Goal: Task Accomplishment & Management: Use online tool/utility

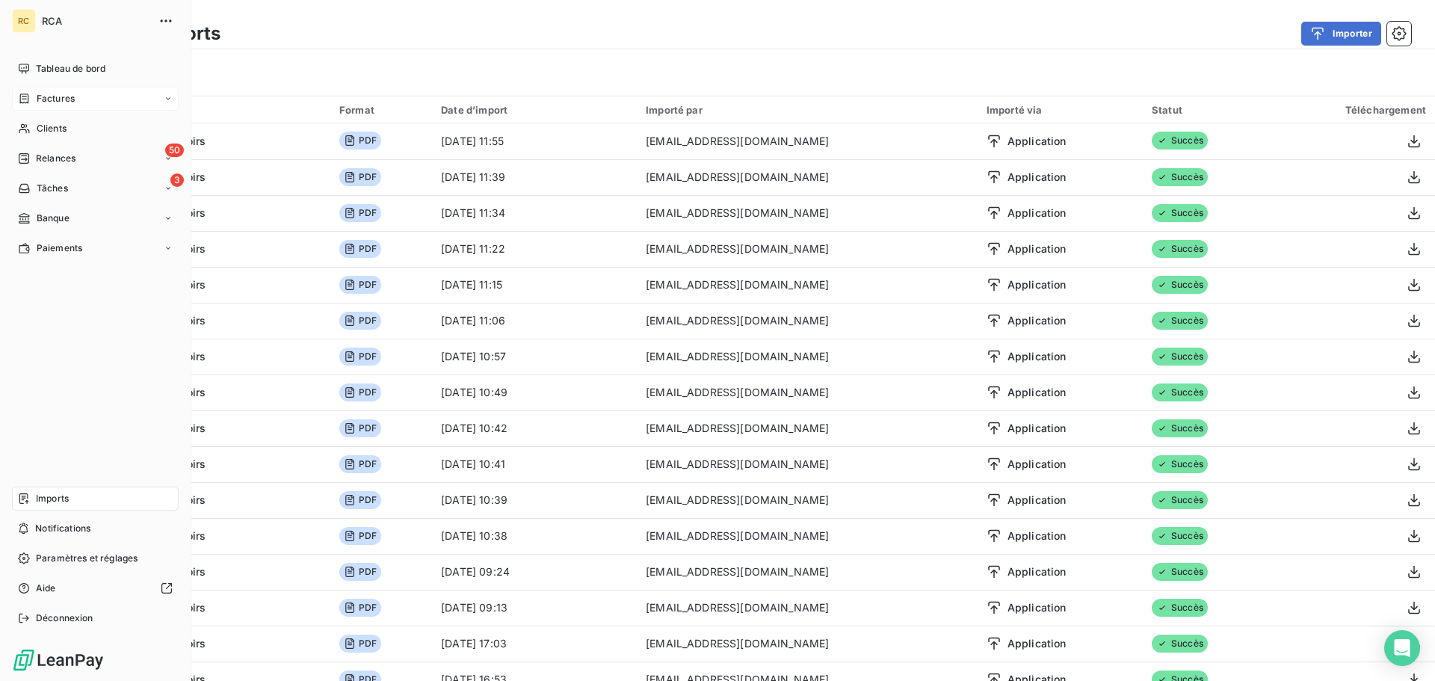
drag, startPoint x: 0, startPoint y: 0, endPoint x: 42, endPoint y: 110, distance: 117.6
click at [42, 110] on div "Factures" at bounding box center [95, 99] width 167 height 24
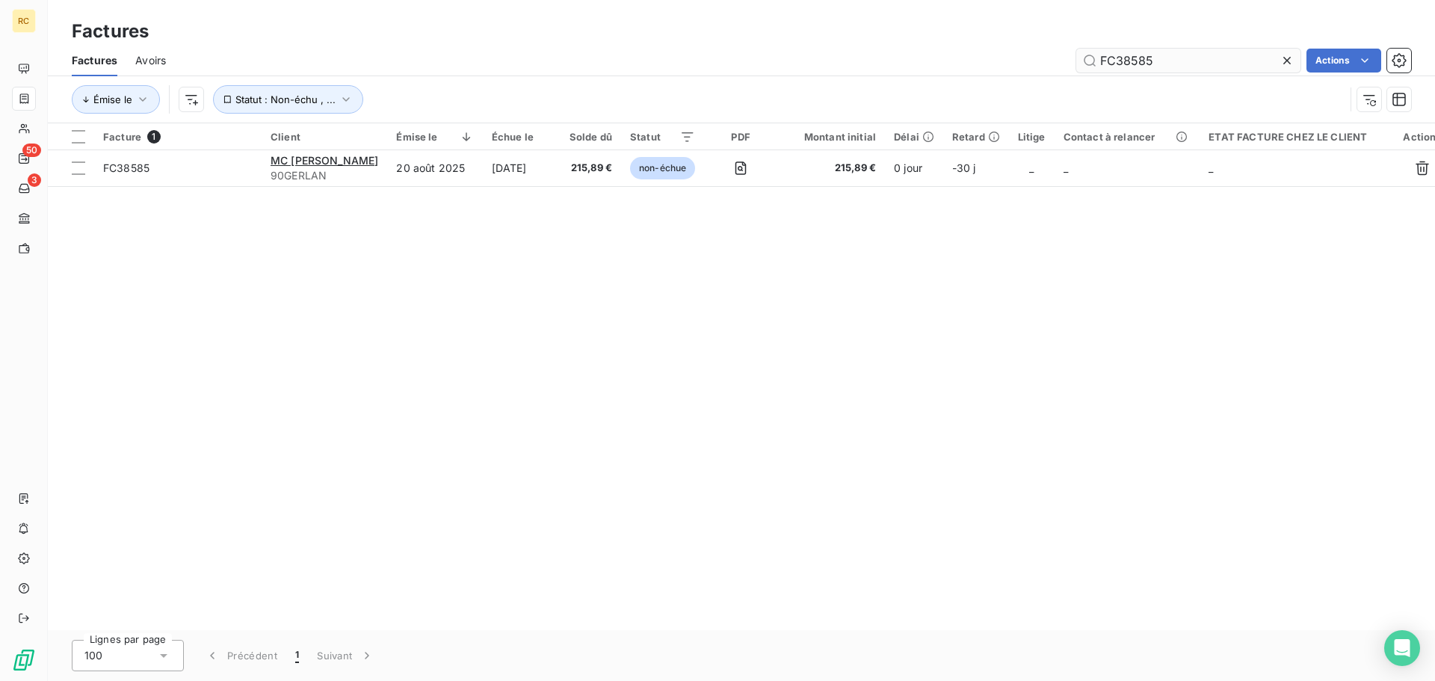
click at [1166, 56] on input "FC38585" at bounding box center [1188, 61] width 224 height 24
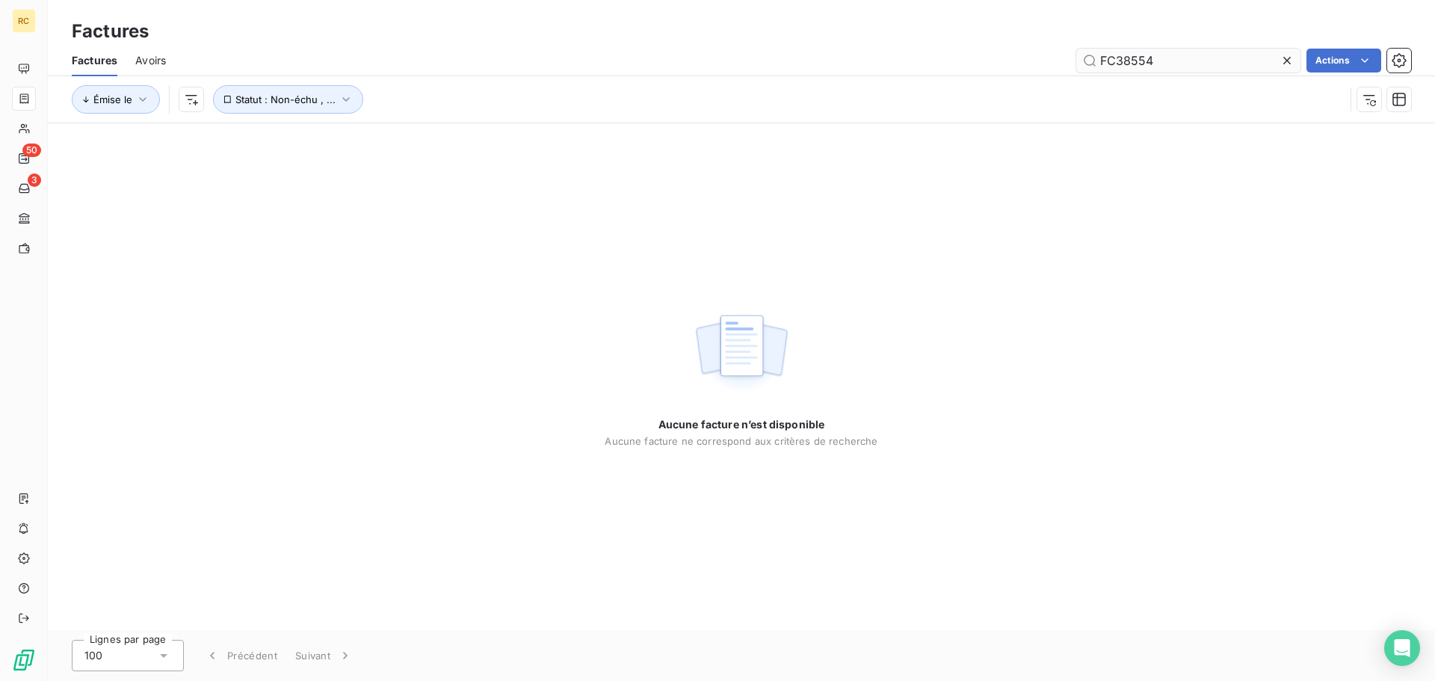
type input "FC38554"
click at [1182, 62] on input "FC38554" at bounding box center [1188, 61] width 224 height 24
click at [1167, 58] on input "FC38554" at bounding box center [1188, 61] width 224 height 24
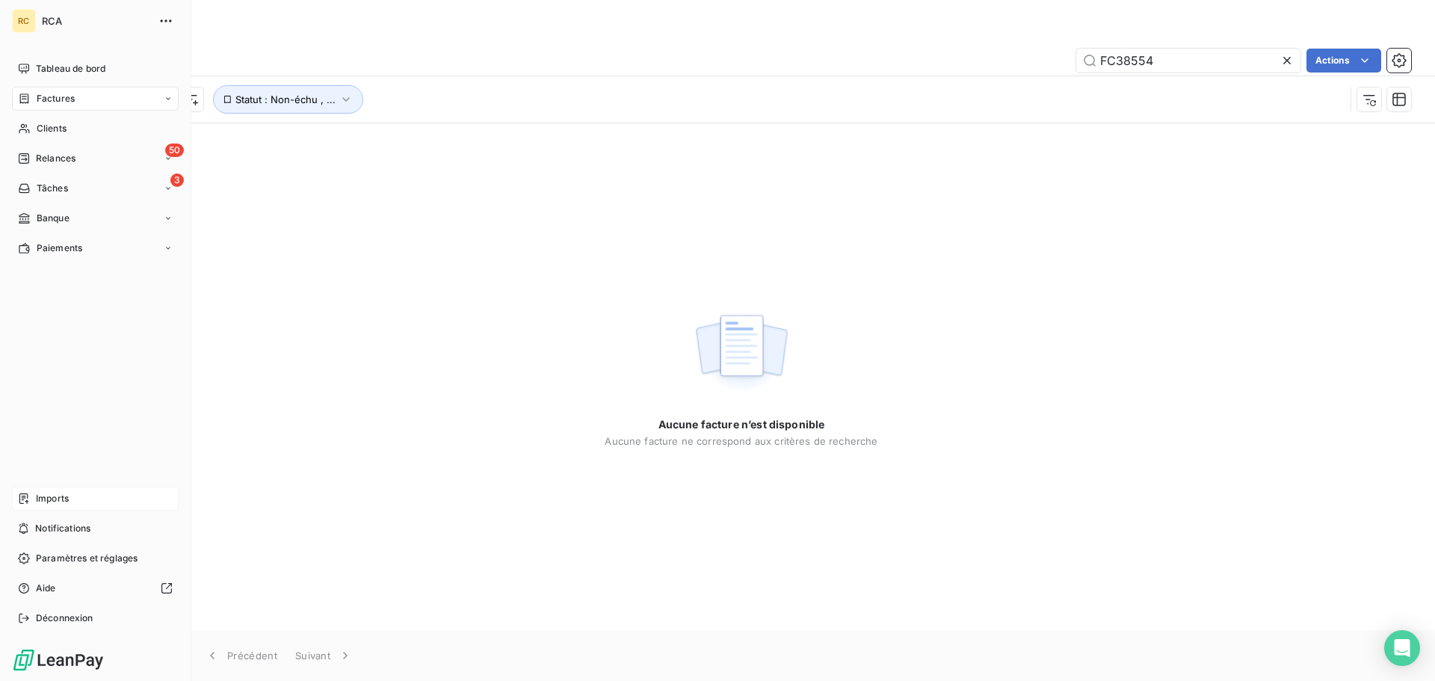
click at [67, 501] on span "Imports" at bounding box center [52, 498] width 33 height 13
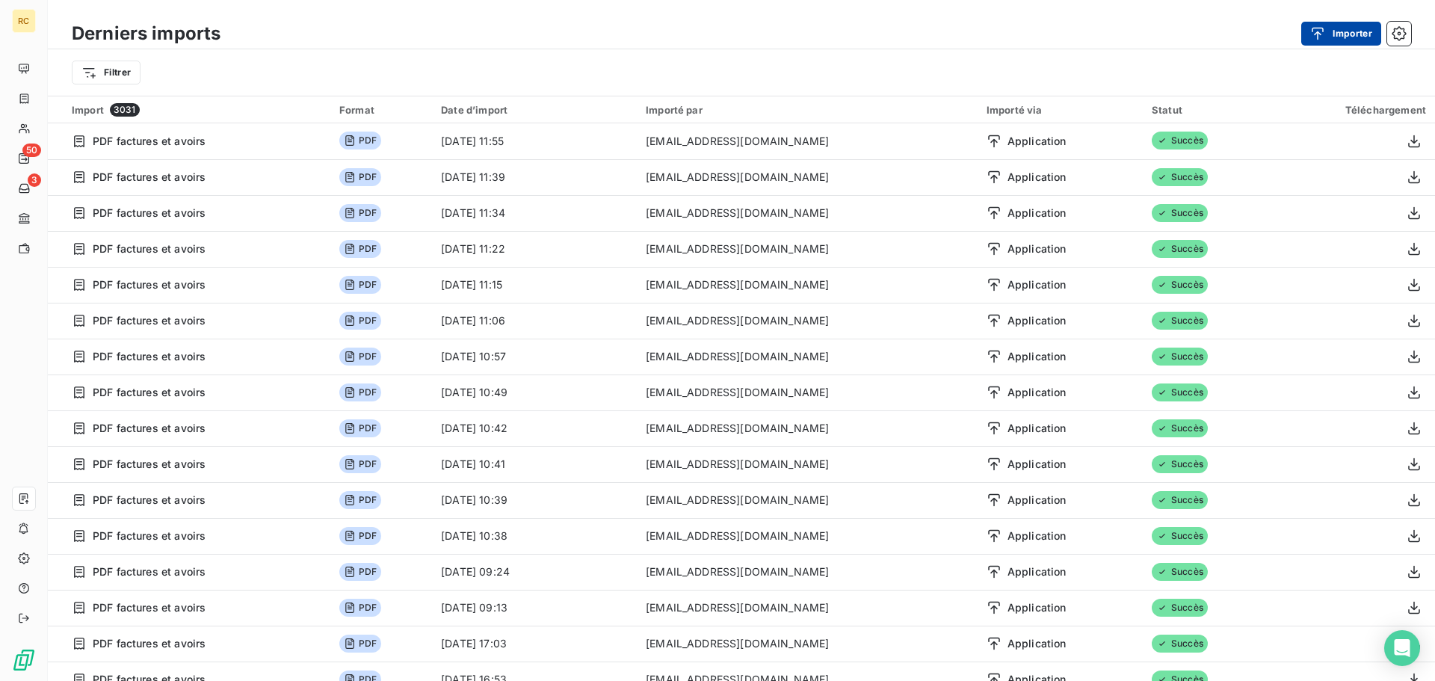
click at [1362, 31] on button "Importer" at bounding box center [1341, 34] width 80 height 24
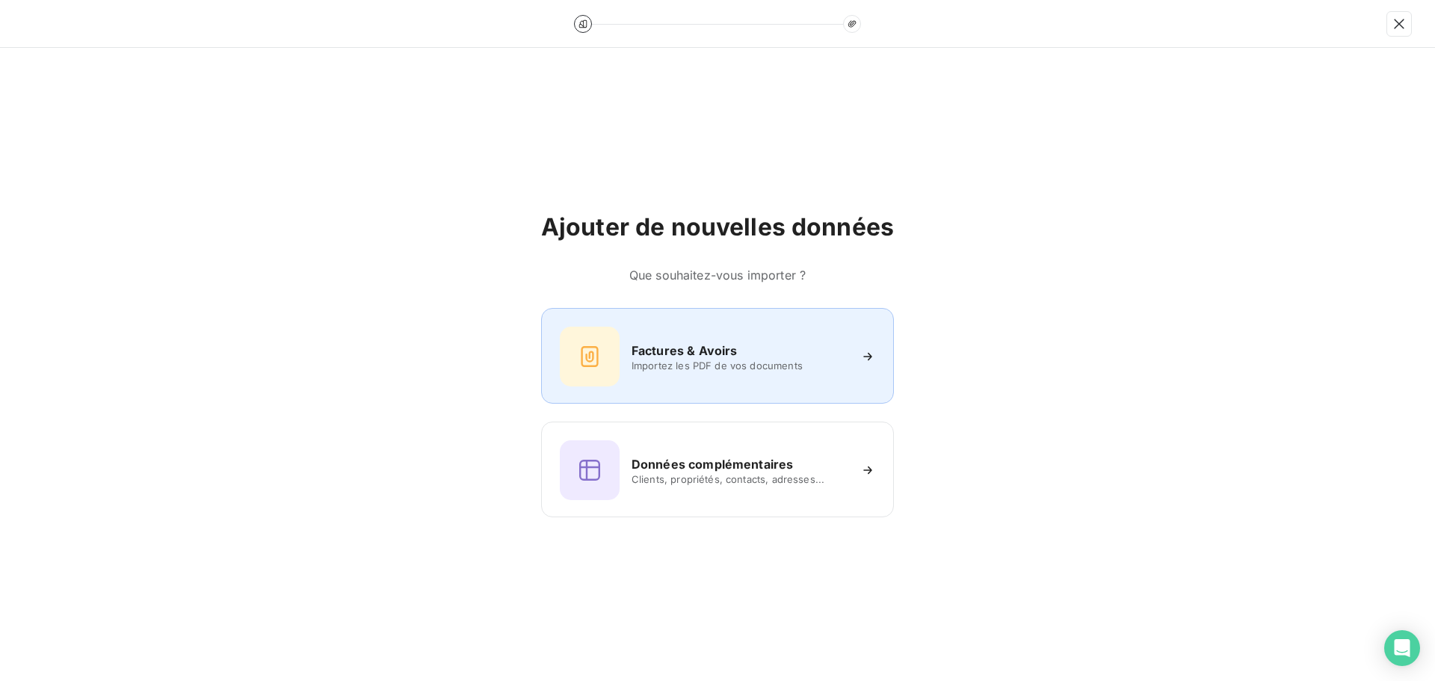
click at [681, 376] on div "Factures & Avoirs Importez les PDF de vos documents" at bounding box center [717, 357] width 315 height 60
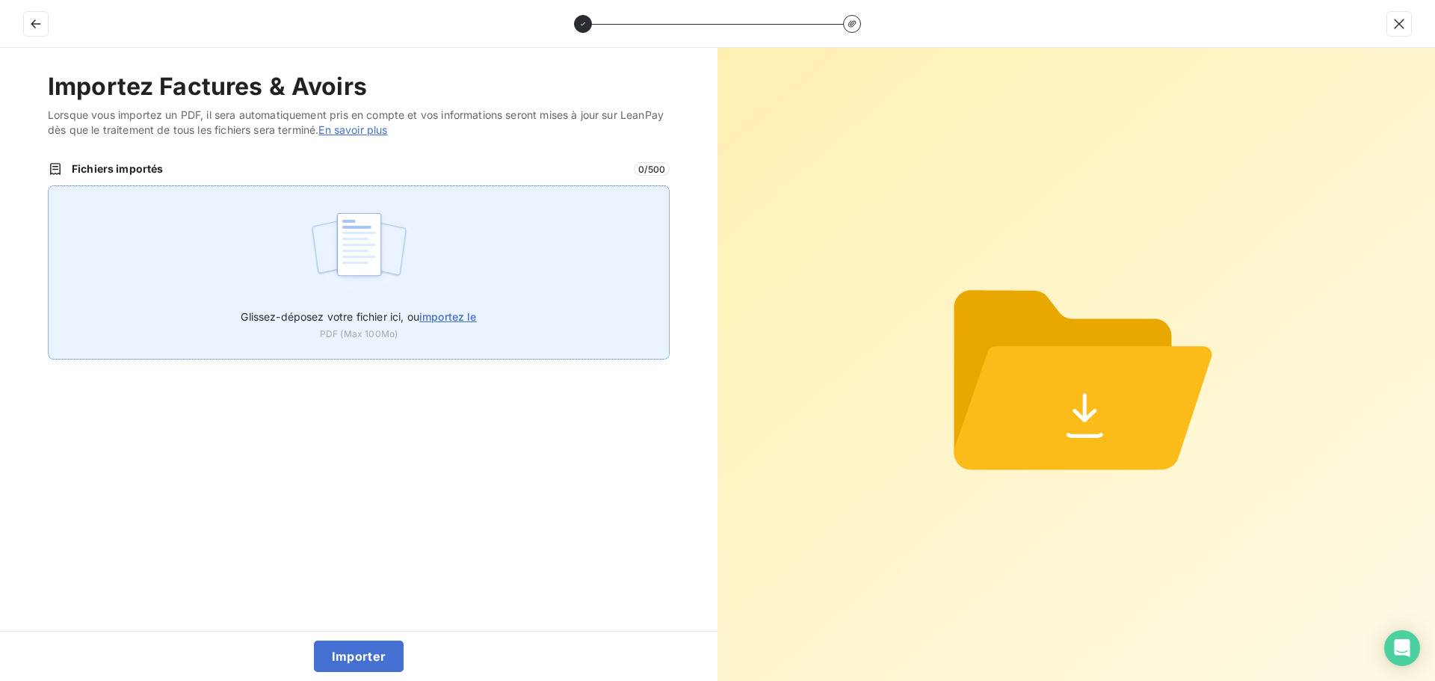
click at [457, 285] on div "Glissez-déposez votre fichier ici, ou importez le PDF (Max 100Mo)" at bounding box center [359, 272] width 622 height 174
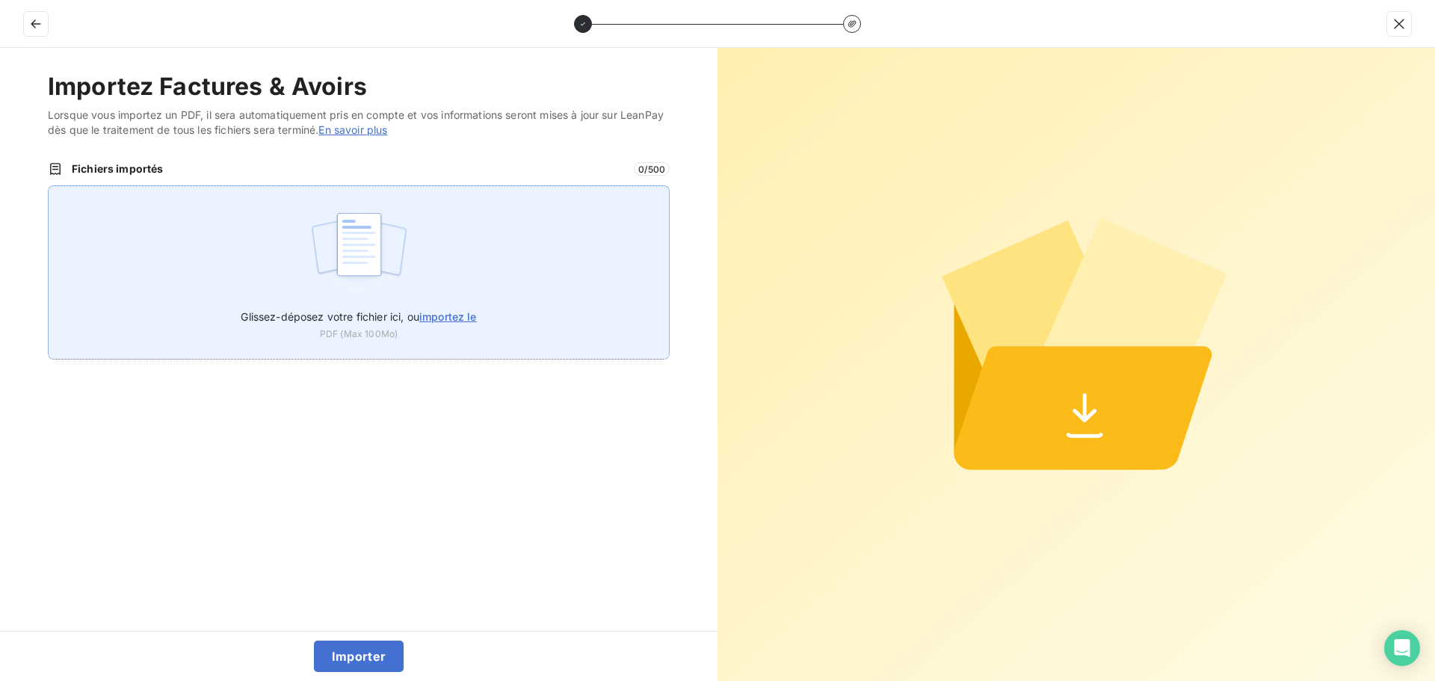
type input "C:\fakepath\FC38554.pdf"
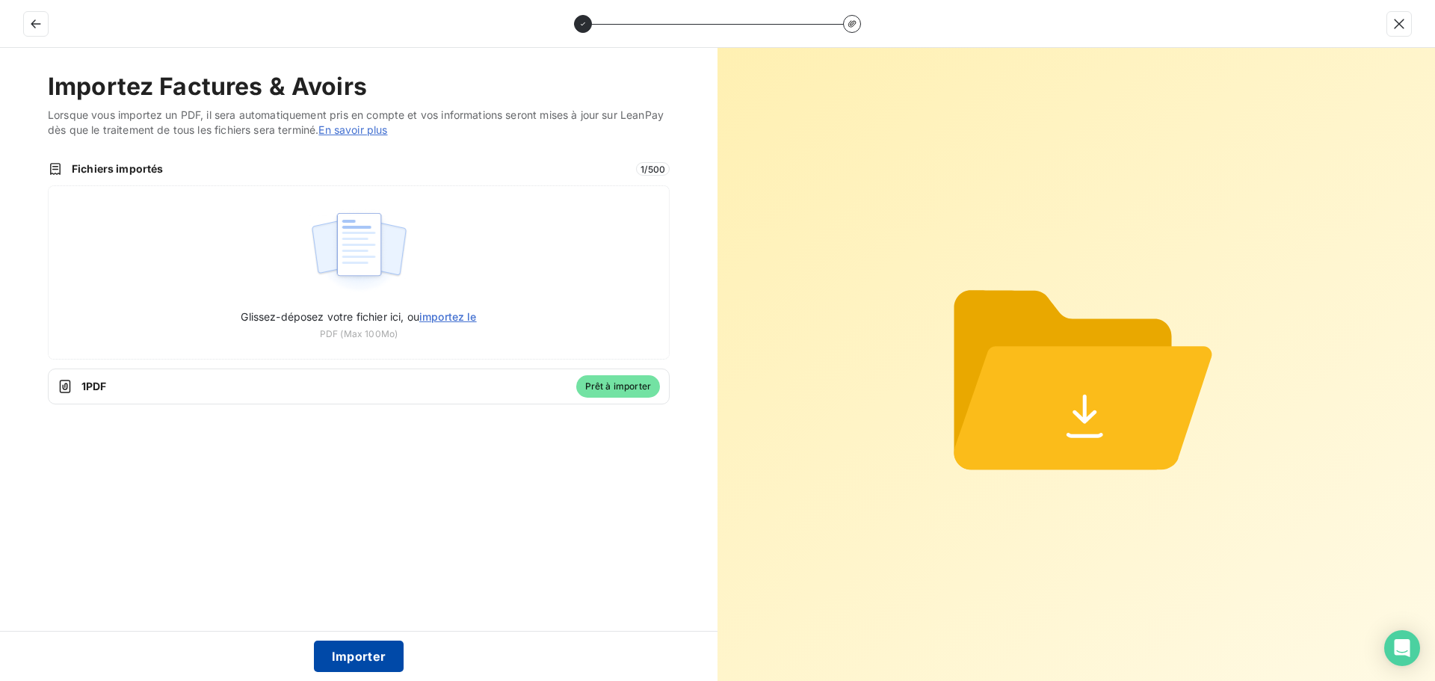
click at [354, 650] on button "Importer" at bounding box center [359, 655] width 90 height 31
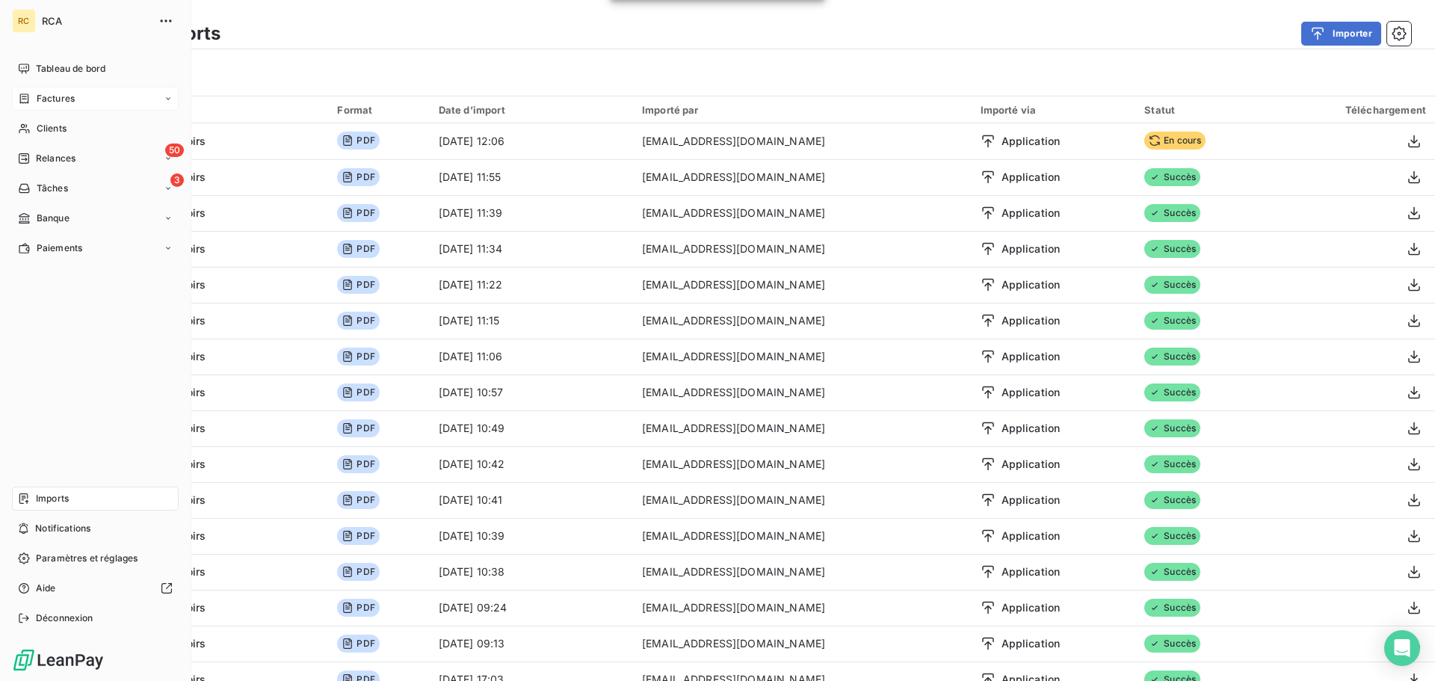
click at [56, 105] on div "Factures" at bounding box center [95, 99] width 167 height 24
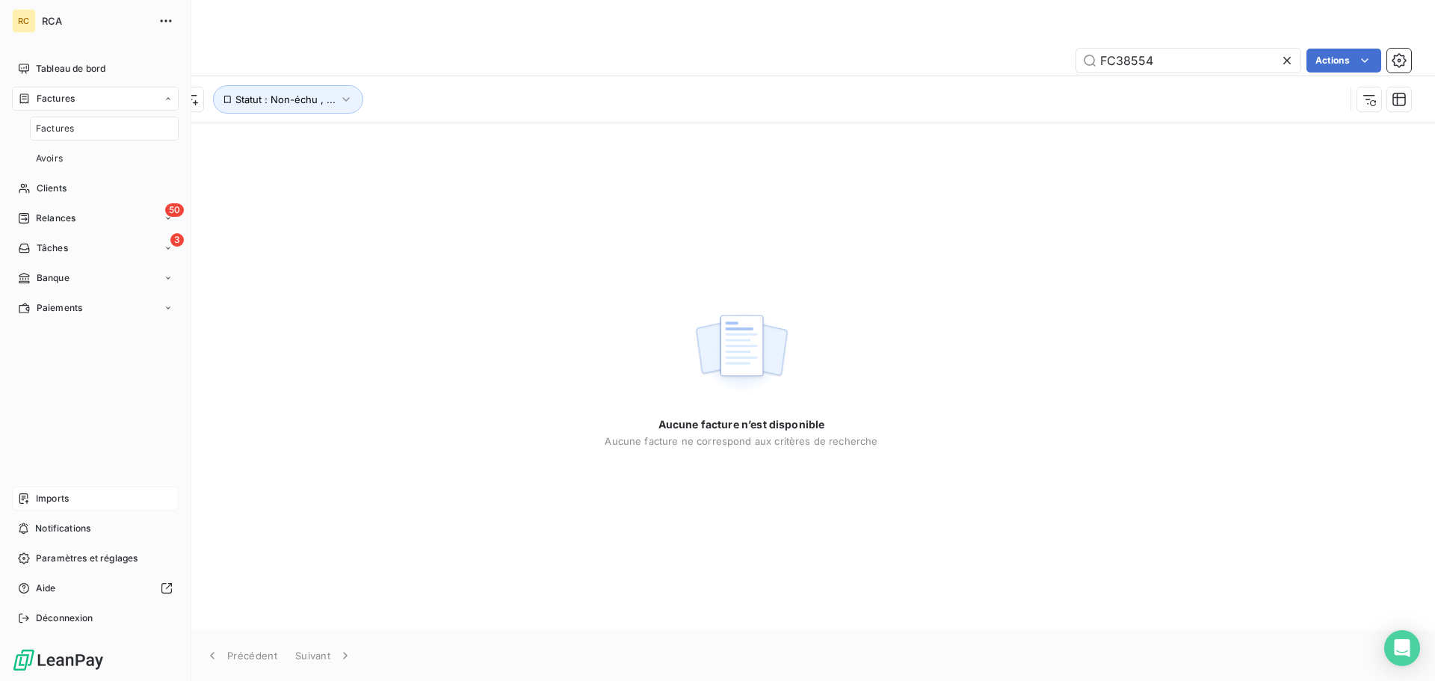
click at [66, 132] on span "Factures" at bounding box center [55, 128] width 38 height 13
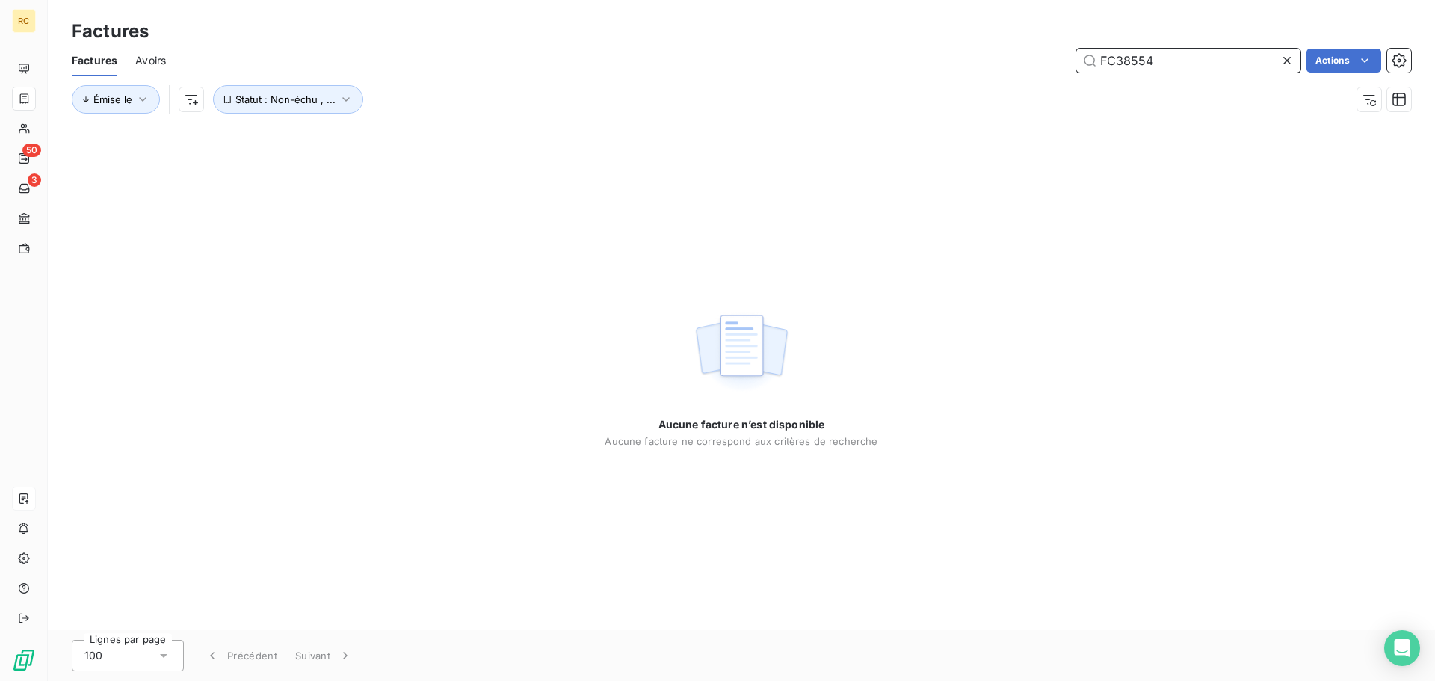
click at [1143, 64] on input "FC38554" at bounding box center [1188, 61] width 224 height 24
click at [1168, 63] on input "FC38554" at bounding box center [1188, 61] width 224 height 24
click at [1179, 67] on input "FC38554" at bounding box center [1188, 61] width 224 height 24
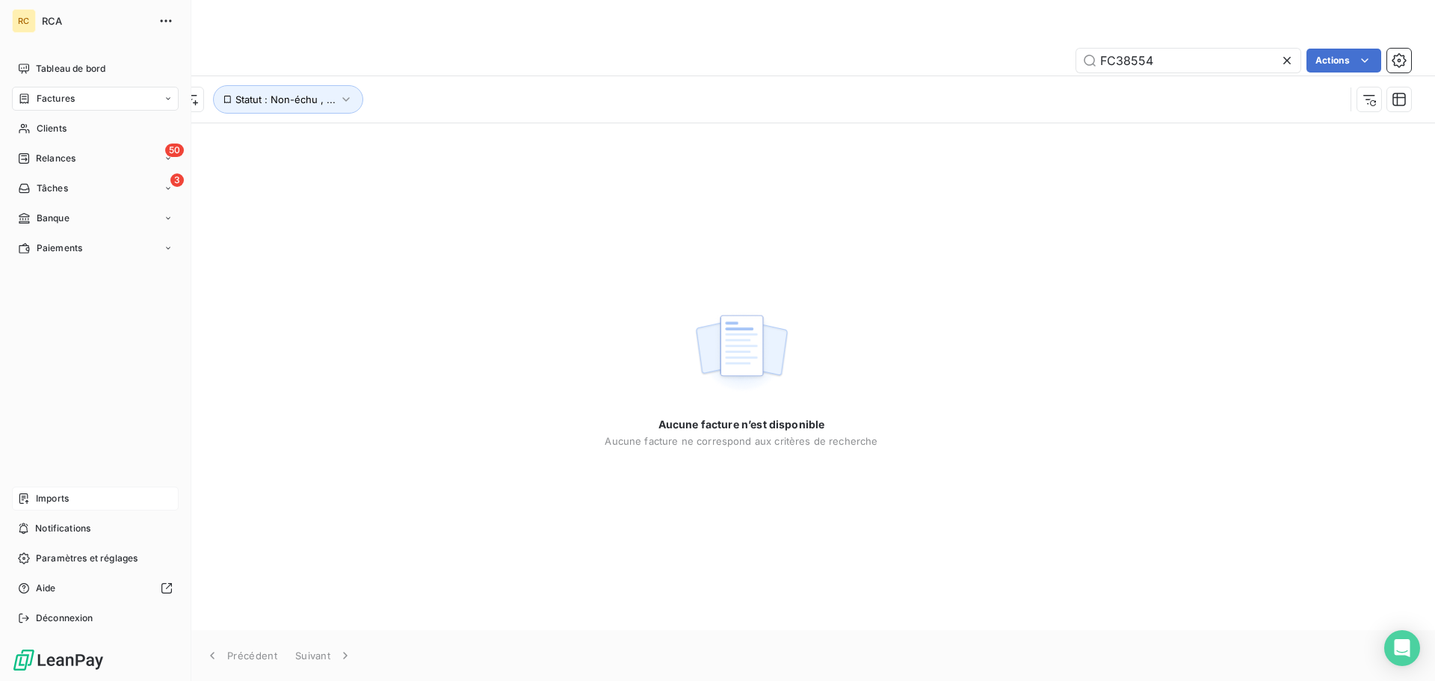
click at [70, 500] on div "Imports" at bounding box center [95, 499] width 167 height 24
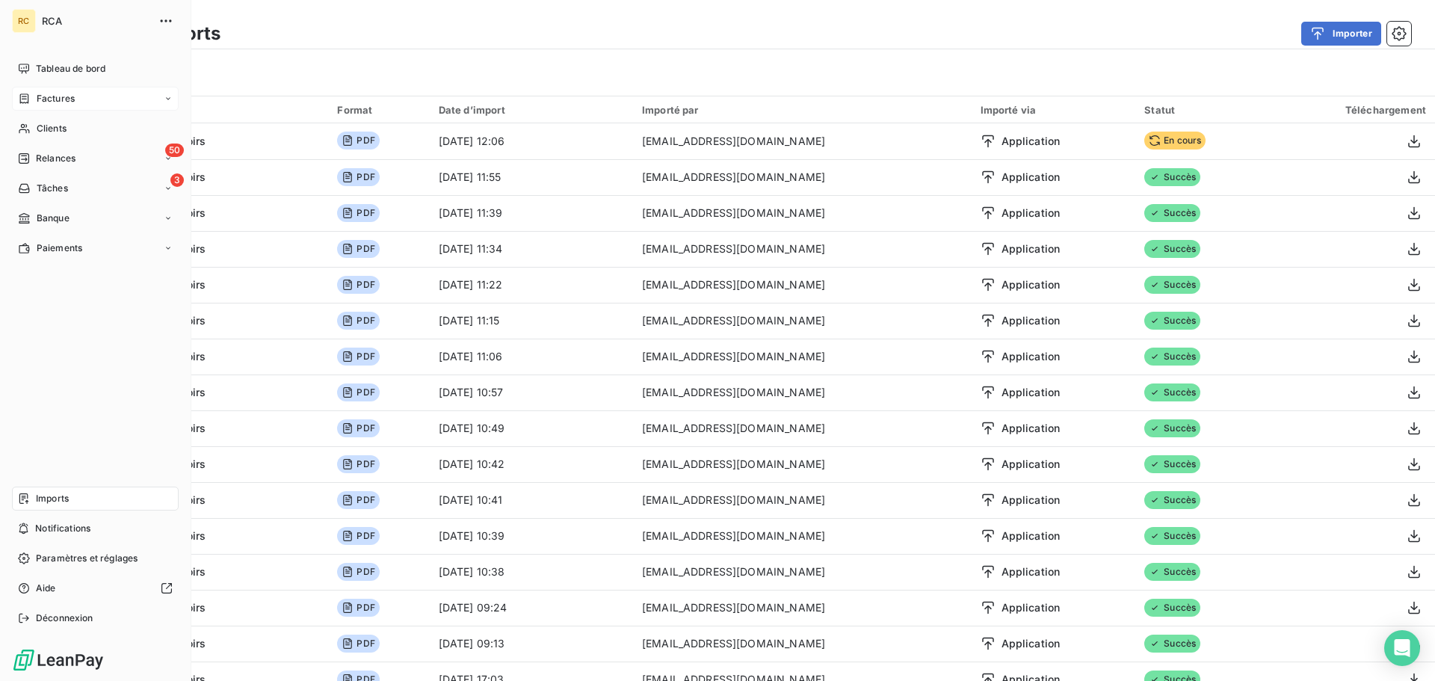
click at [60, 95] on span "Factures" at bounding box center [56, 98] width 38 height 13
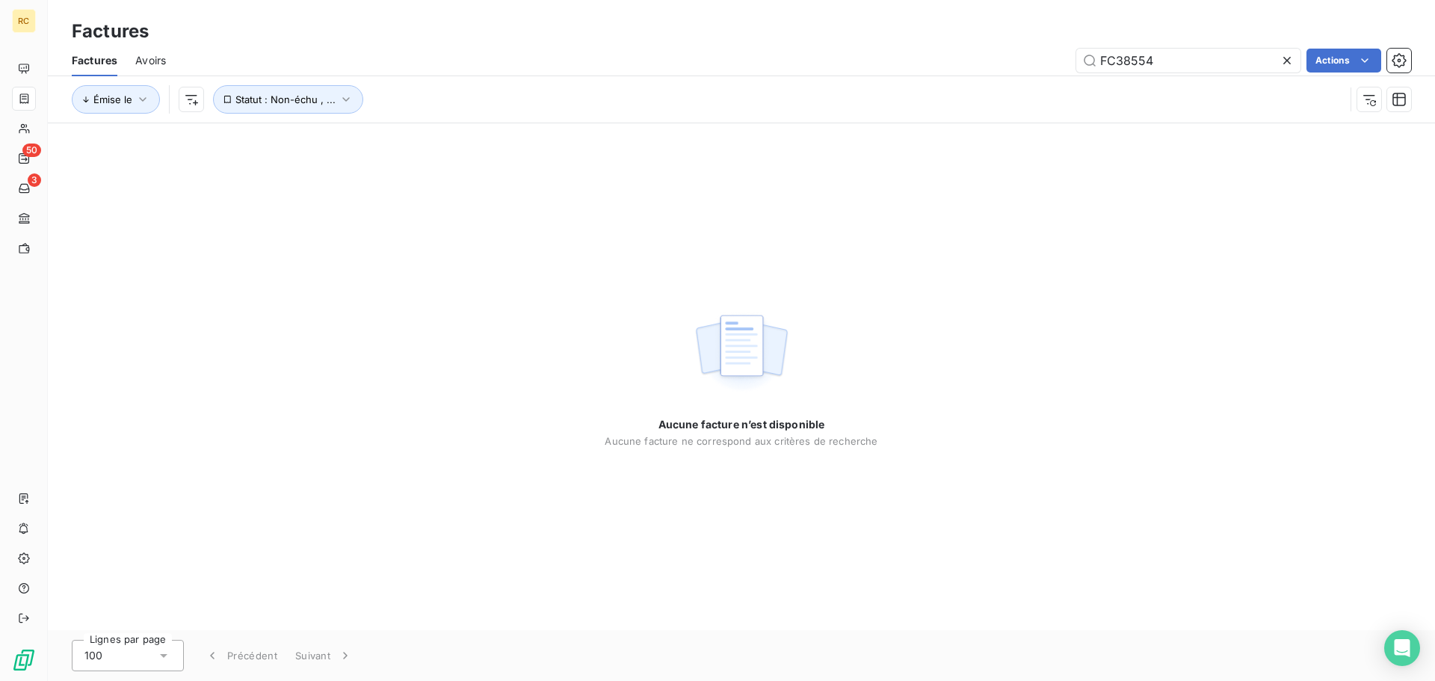
click at [1212, 52] on html "RC 50 3 Factures Factures Avoirs FC38554 Actions Émise le Statut : Non-échu , .…" at bounding box center [717, 340] width 1435 height 681
click at [1211, 72] on input "FC38554" at bounding box center [1188, 61] width 224 height 24
type input "FC38554"
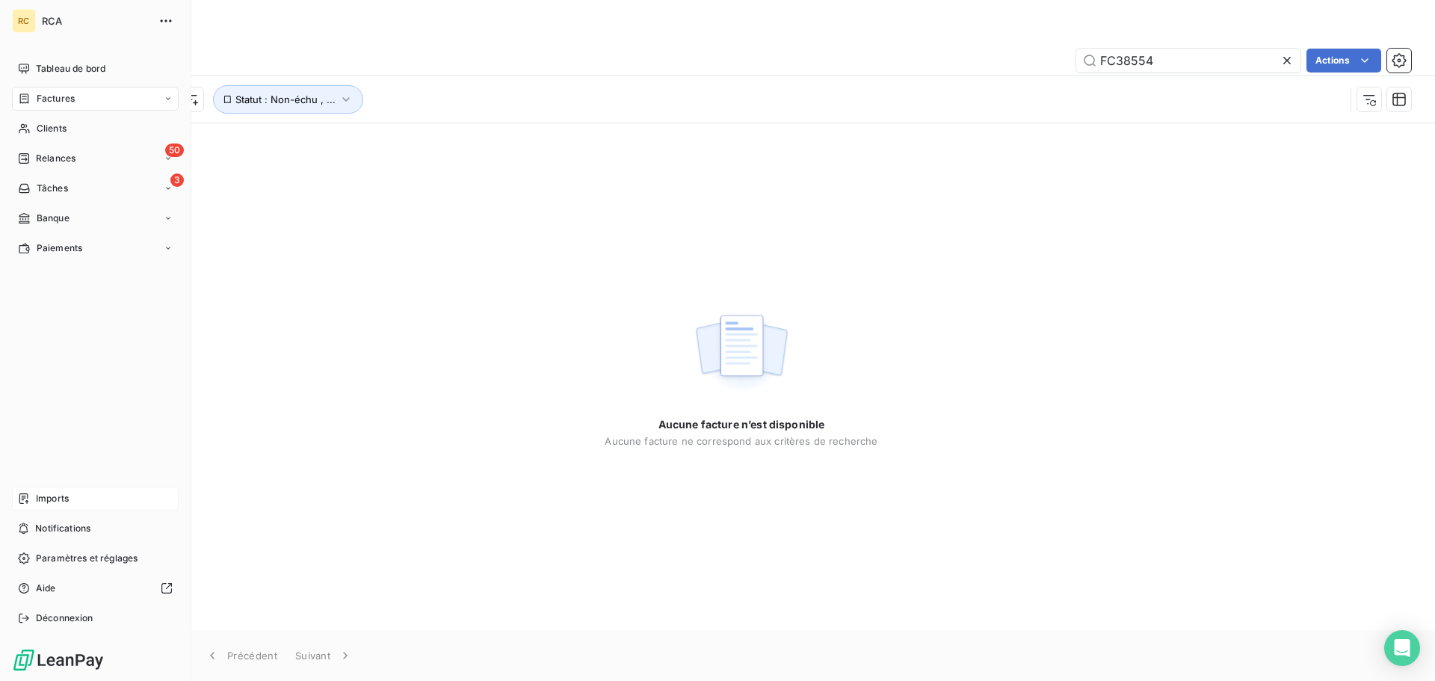
click at [79, 490] on div "Imports" at bounding box center [95, 499] width 167 height 24
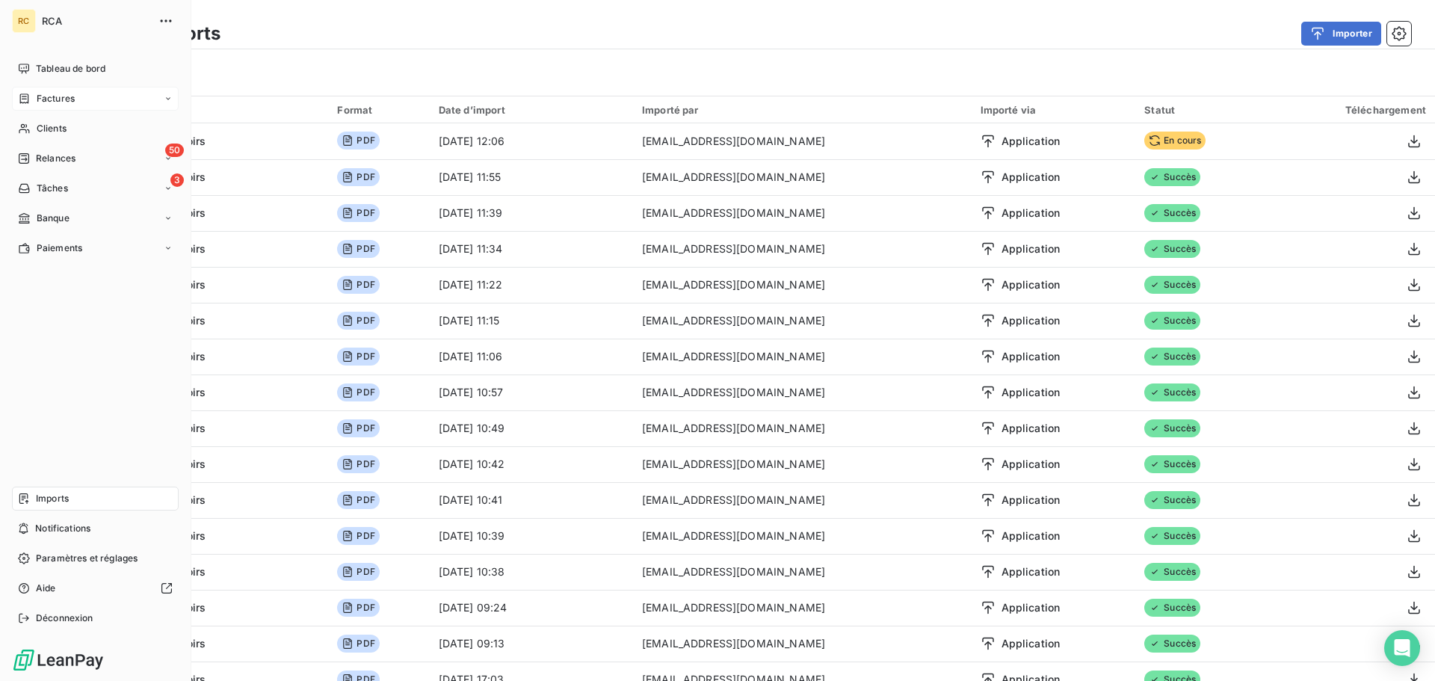
click at [76, 492] on div "Imports" at bounding box center [95, 499] width 167 height 24
click at [30, 100] on icon at bounding box center [24, 99] width 13 height 12
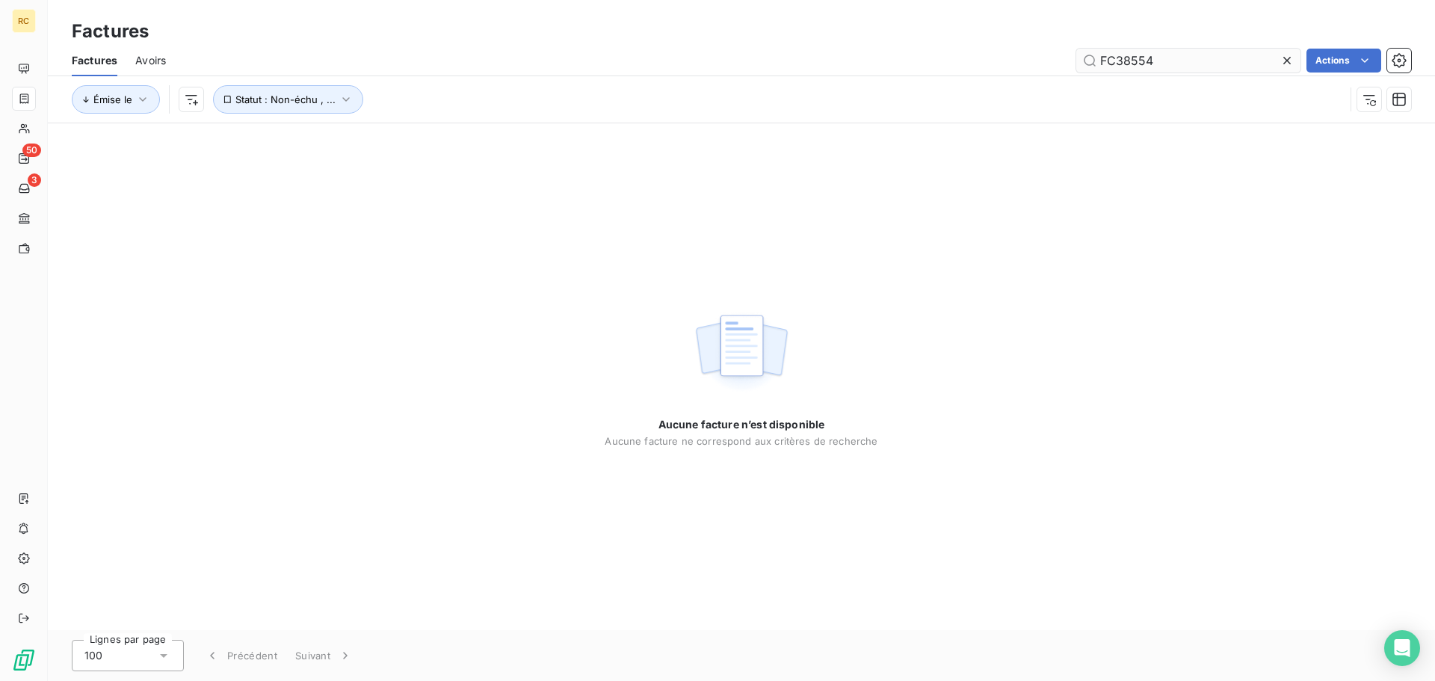
click at [1255, 58] on input "FC38554" at bounding box center [1188, 61] width 224 height 24
click at [1159, 45] on div "Factures Avoirs FC3855 Actions" at bounding box center [741, 60] width 1387 height 31
click at [1170, 57] on input "FC3855" at bounding box center [1188, 61] width 224 height 24
type input "FC38554"
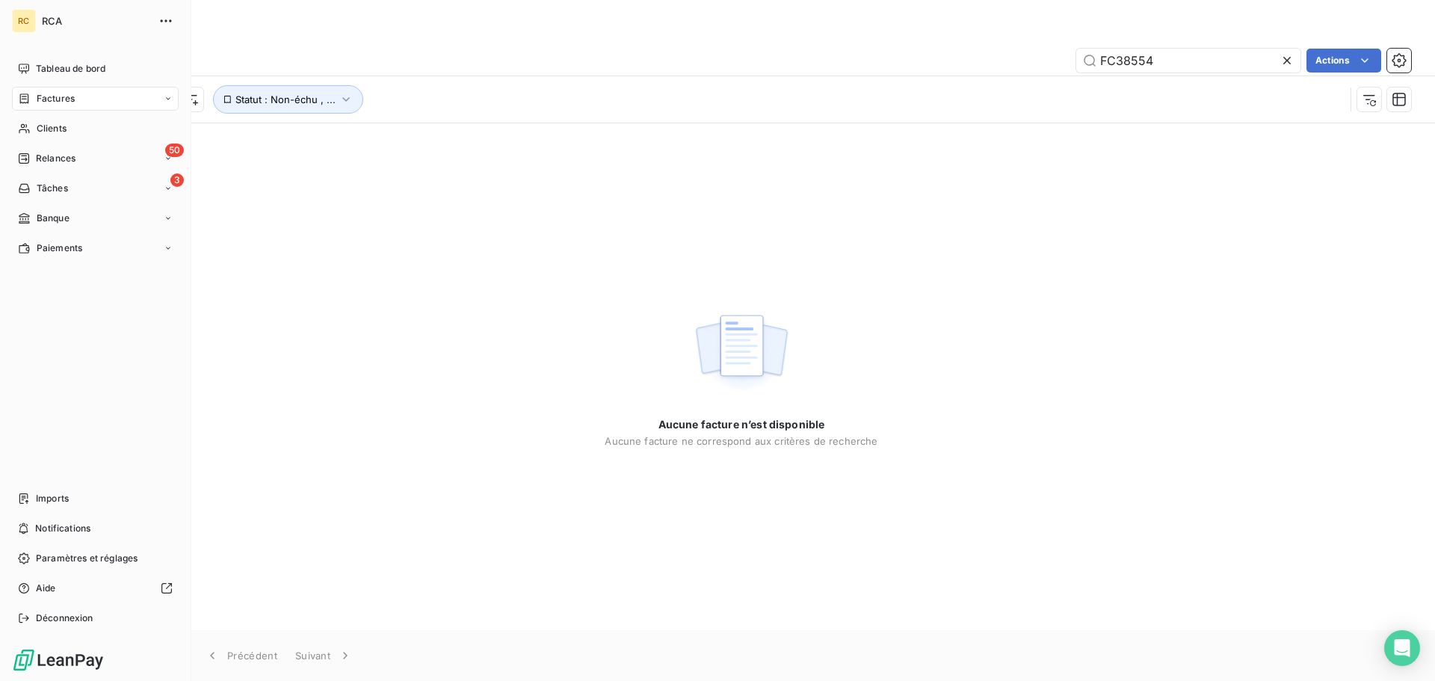
click at [30, 103] on icon at bounding box center [24, 99] width 13 height 12
click at [31, 103] on div "Factures" at bounding box center [46, 98] width 57 height 13
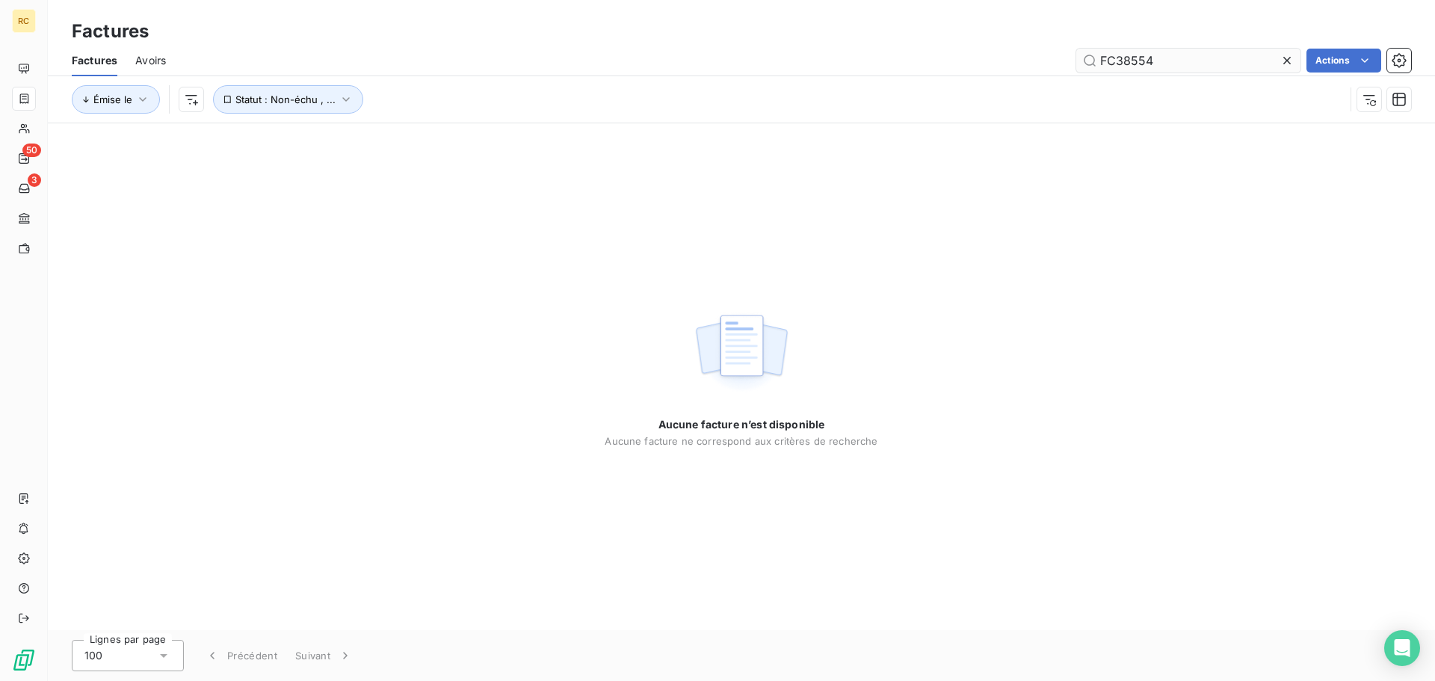
click at [1204, 53] on input "FC38554" at bounding box center [1188, 61] width 224 height 24
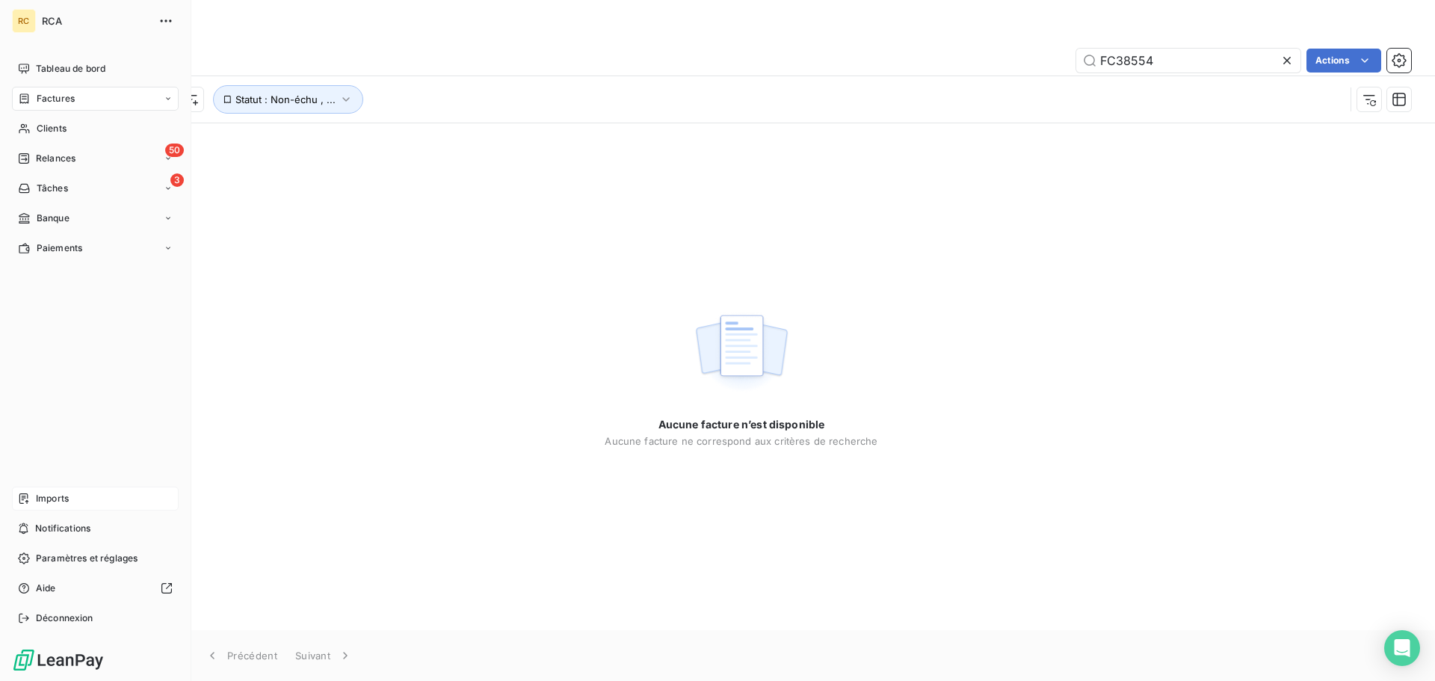
click at [41, 493] on span "Imports" at bounding box center [52, 498] width 33 height 13
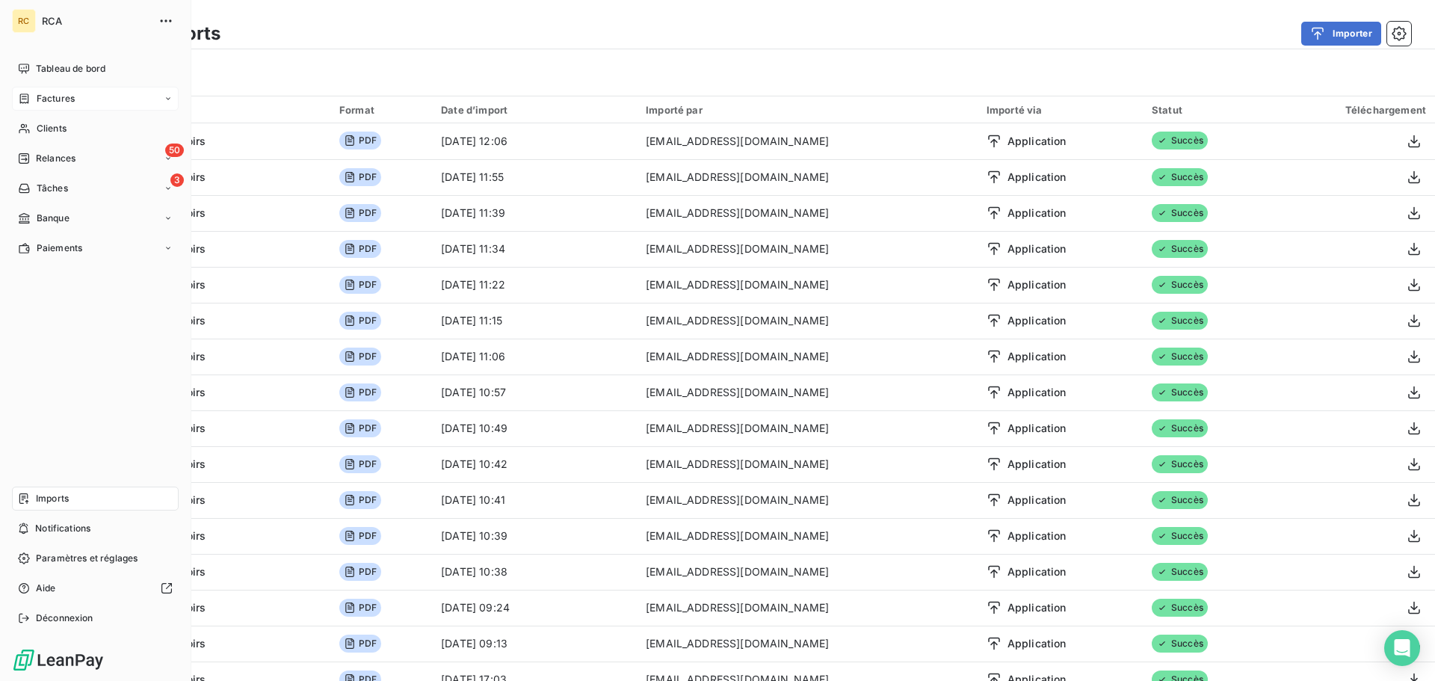
click at [60, 107] on div "Factures" at bounding box center [95, 99] width 167 height 24
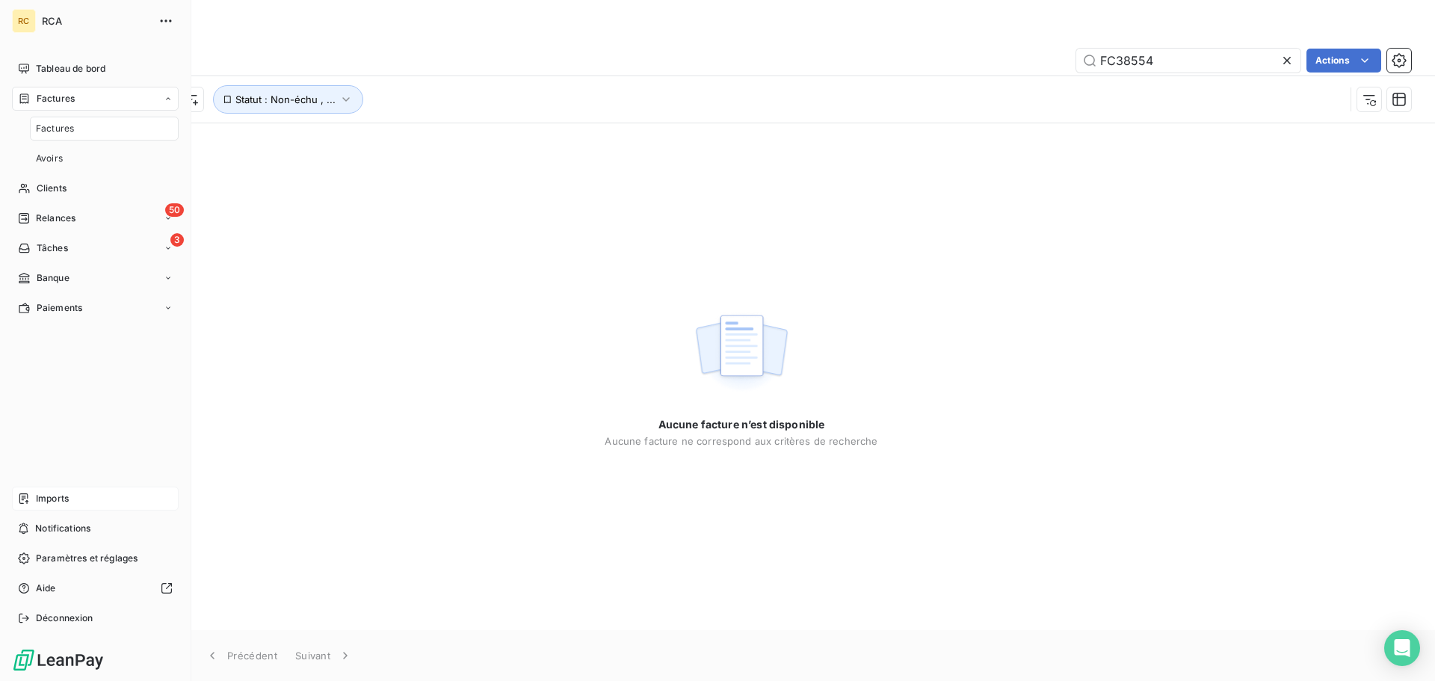
click at [113, 134] on div "Factures" at bounding box center [104, 129] width 149 height 24
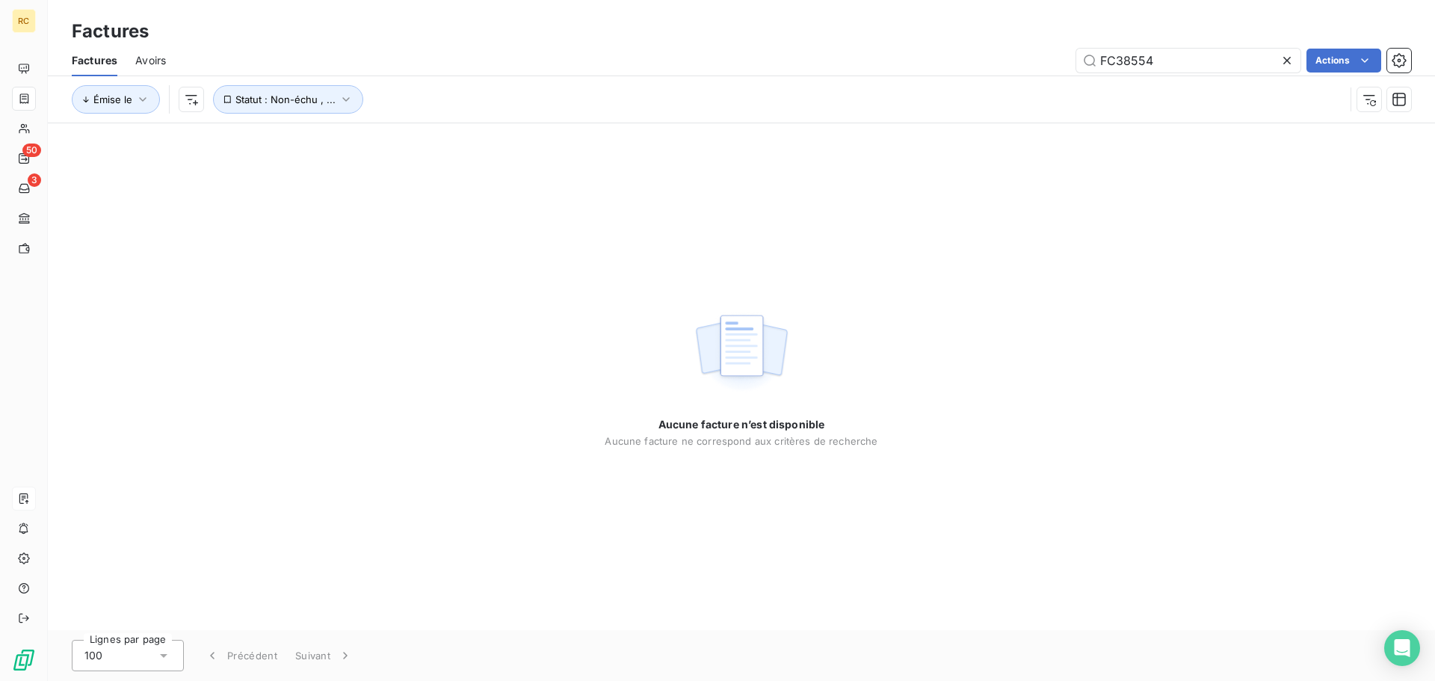
click at [1222, 72] on div "Factures Avoirs FC38554 Actions" at bounding box center [741, 60] width 1387 height 31
click at [1220, 61] on input "FC38554" at bounding box center [1188, 61] width 224 height 24
click at [1202, 51] on input "FC385" at bounding box center [1188, 61] width 224 height 24
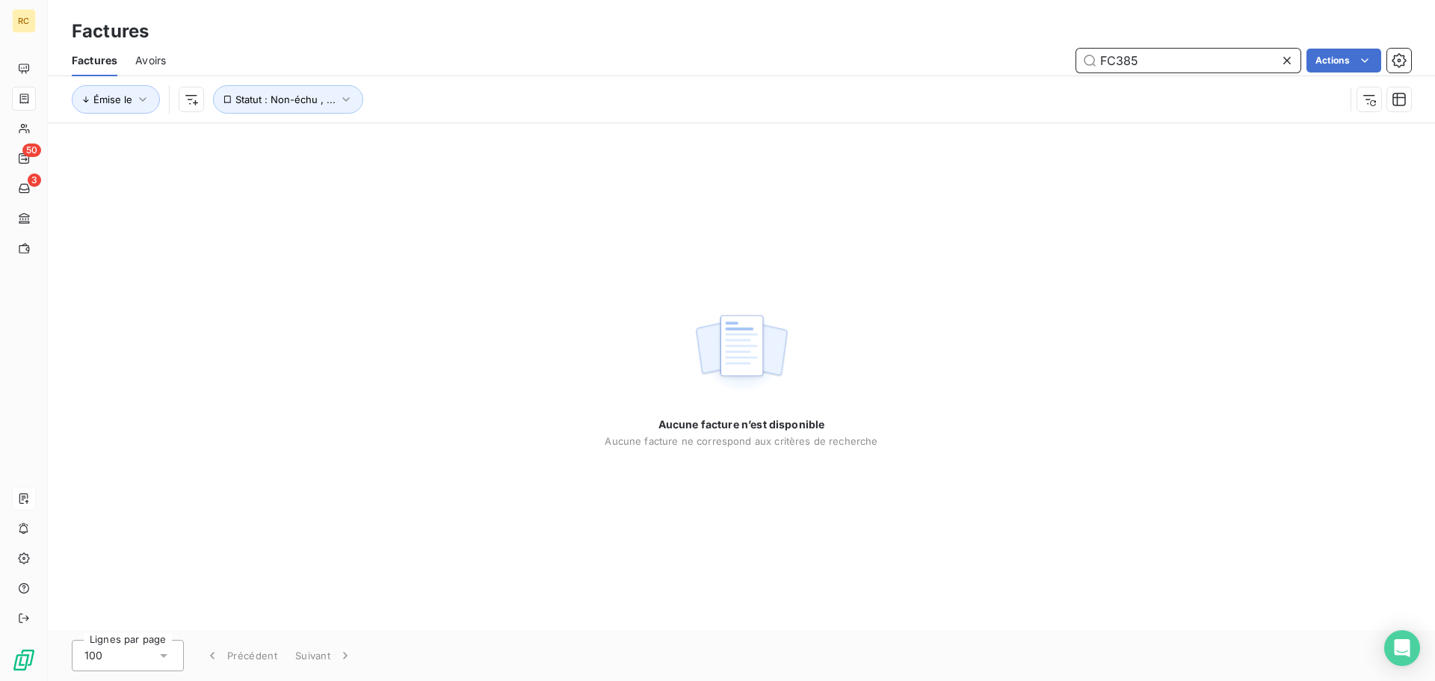
paste input "FC38554"
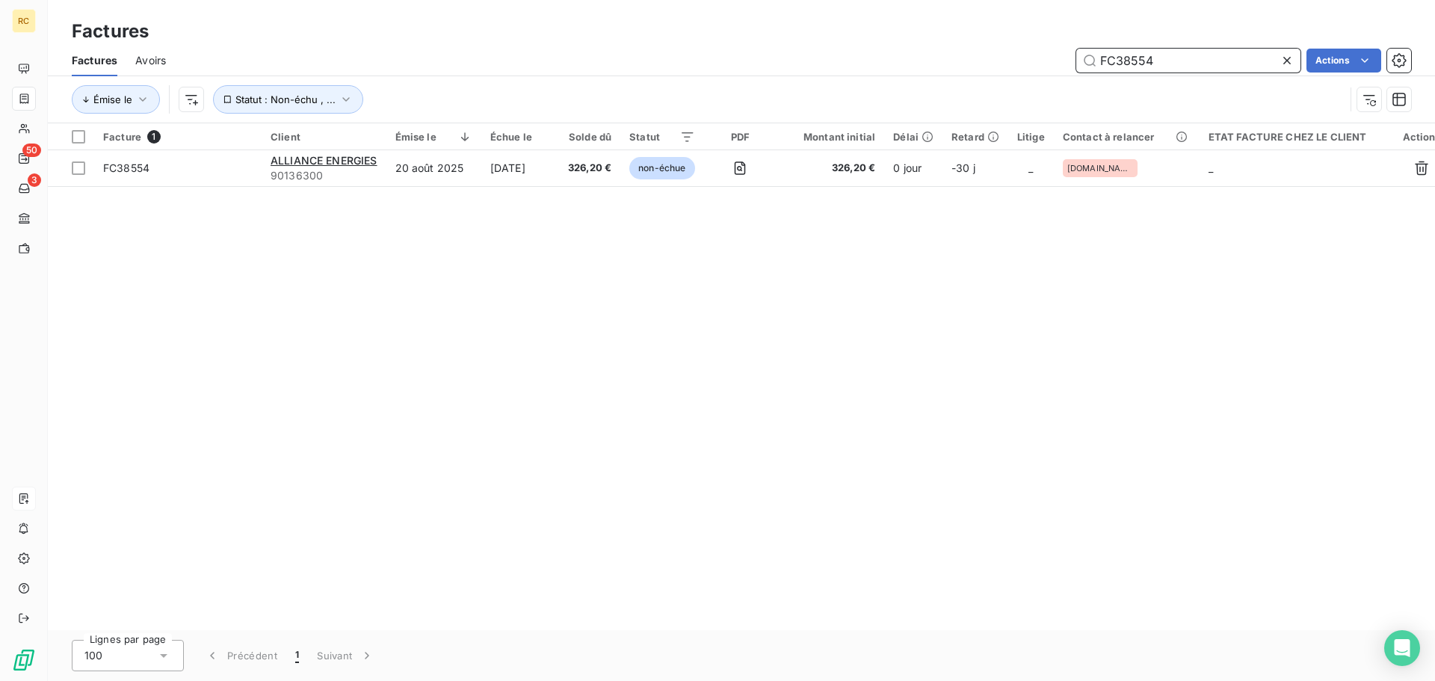
type input "FC38554"
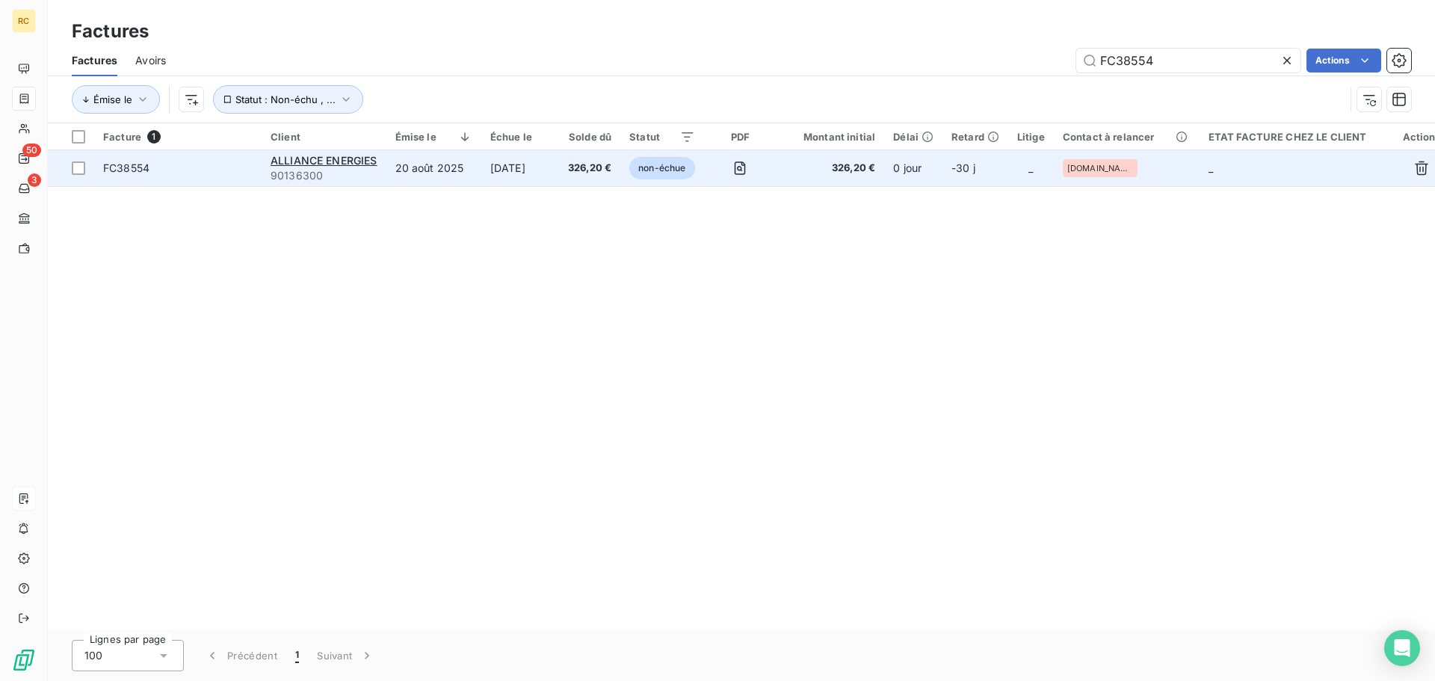
click at [135, 169] on span "FC38554" at bounding box center [126, 167] width 46 height 13
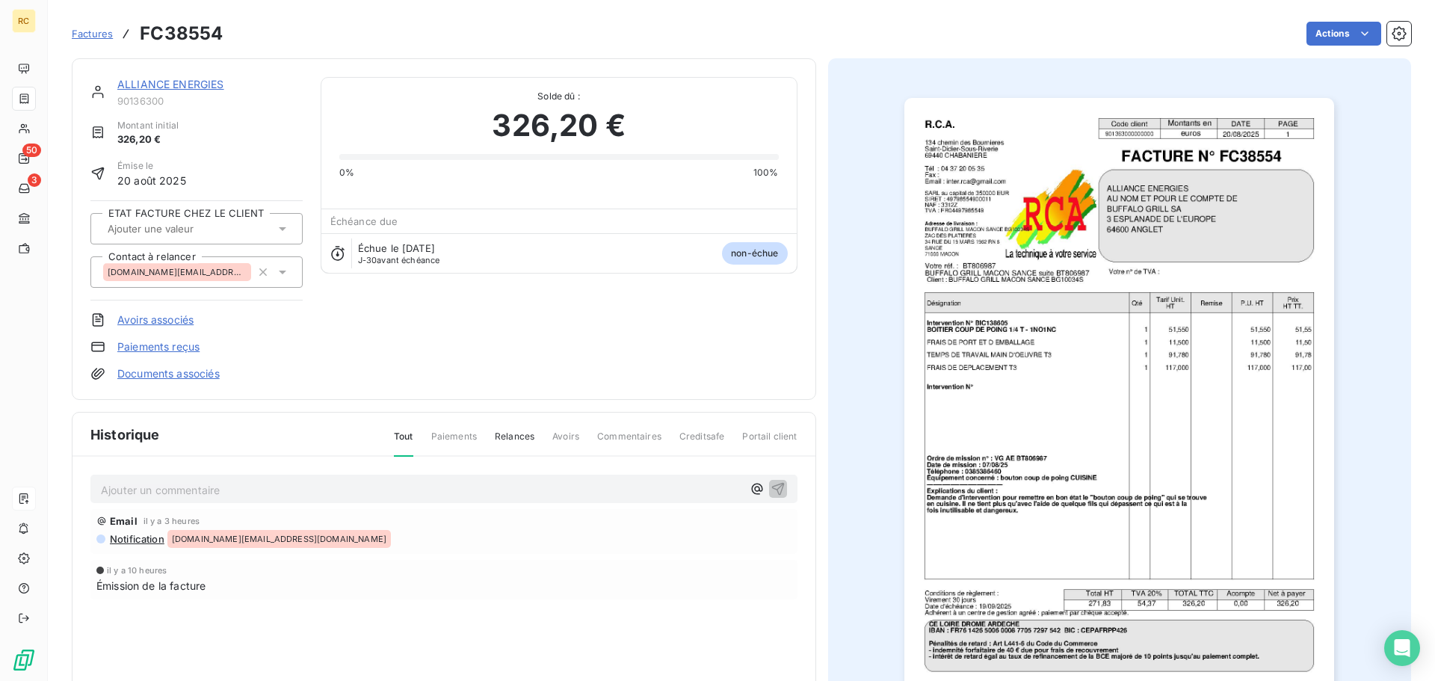
click at [141, 373] on link "Documents associés" at bounding box center [168, 373] width 102 height 15
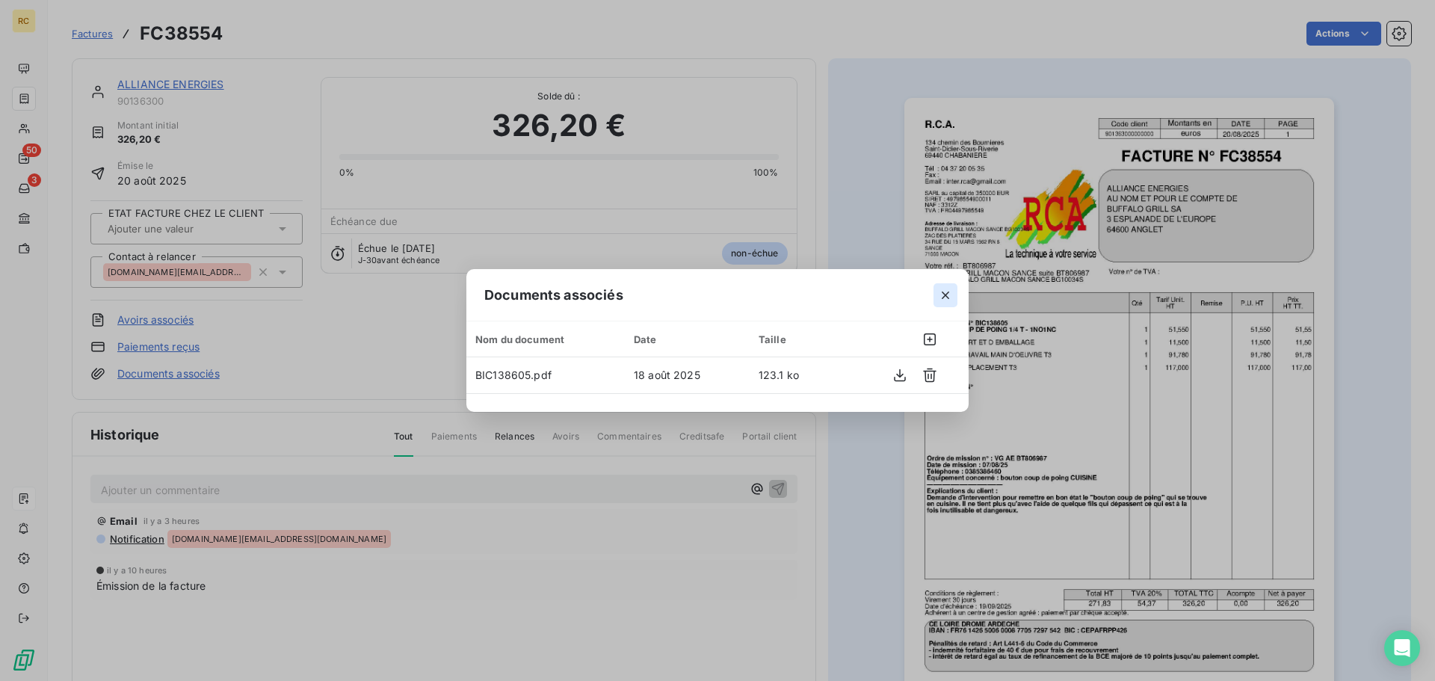
click at [944, 296] on icon "button" at bounding box center [945, 294] width 7 height 7
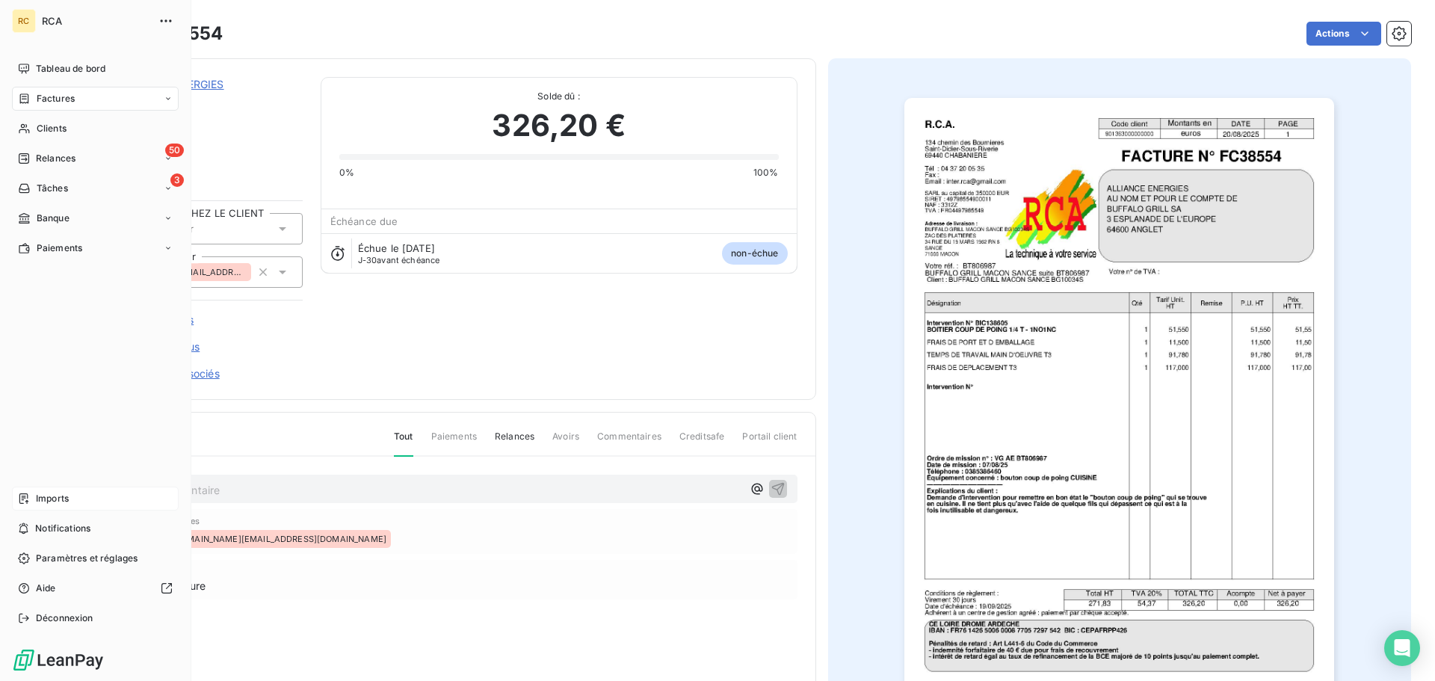
click at [30, 100] on icon at bounding box center [24, 99] width 13 height 12
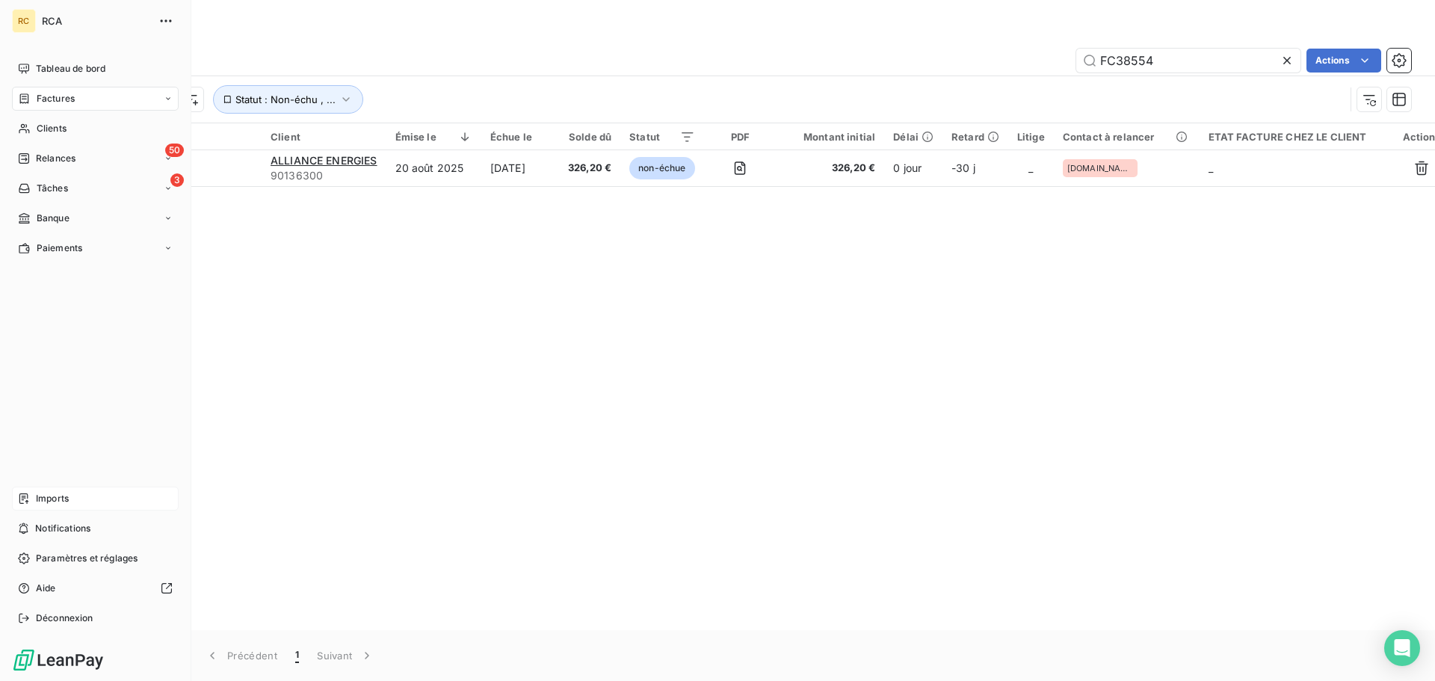
click at [69, 502] on span "Imports" at bounding box center [52, 498] width 33 height 13
